Goal: Task Accomplishment & Management: Use online tool/utility

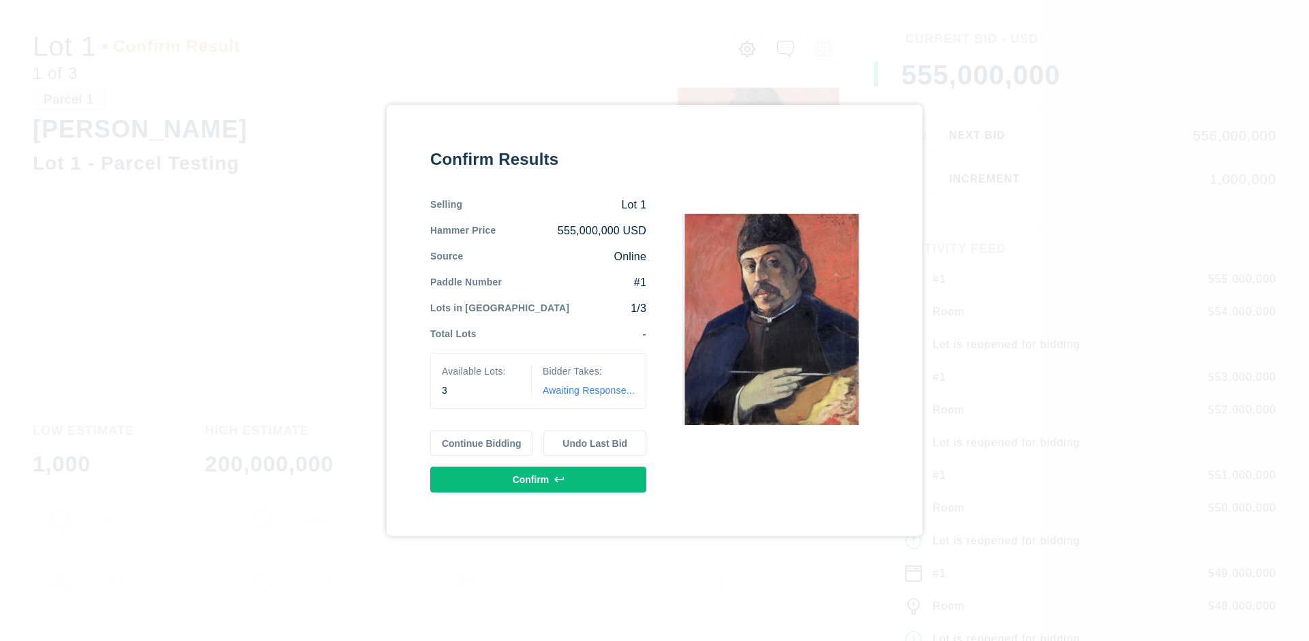
click at [482, 443] on button "Continue Bidding" at bounding box center [481, 444] width 103 height 26
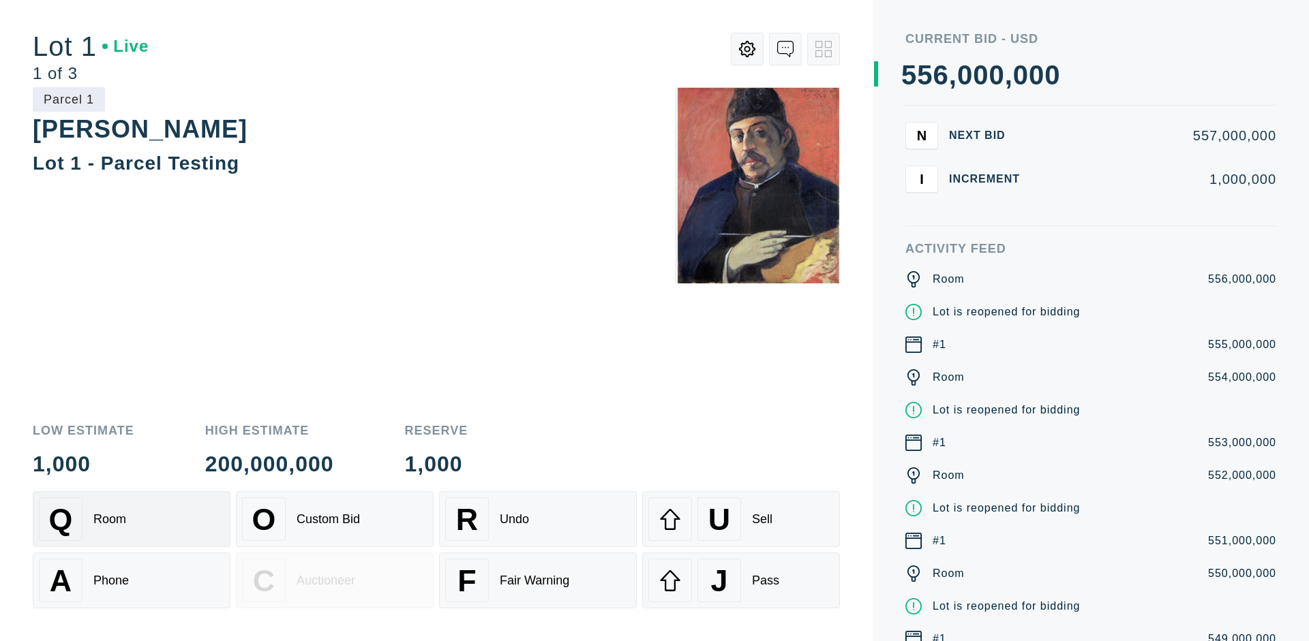
click at [132, 519] on div "Q Room" at bounding box center [131, 520] width 185 height 44
